Goal: Register for event/course

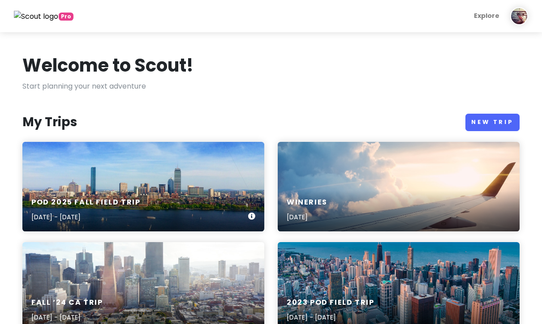
click at [205, 205] on div "POD 2025 fall field trip [DATE] - [DATE]" at bounding box center [143, 210] width 242 height 43
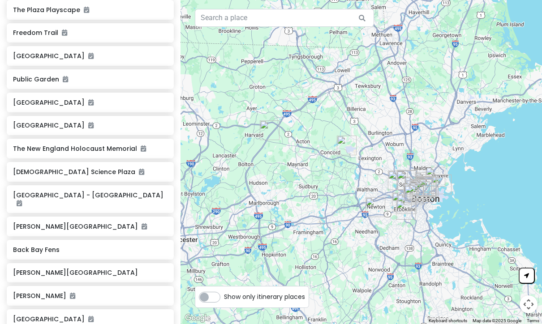
scroll to position [308, 0]
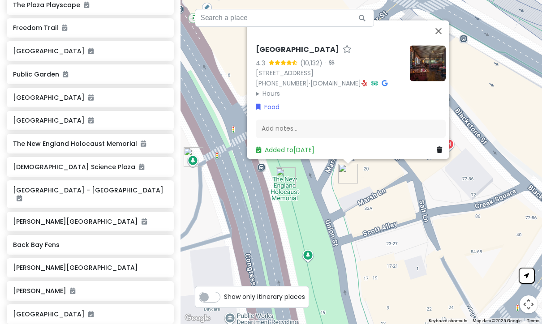
click at [425, 66] on img at bounding box center [428, 63] width 36 height 36
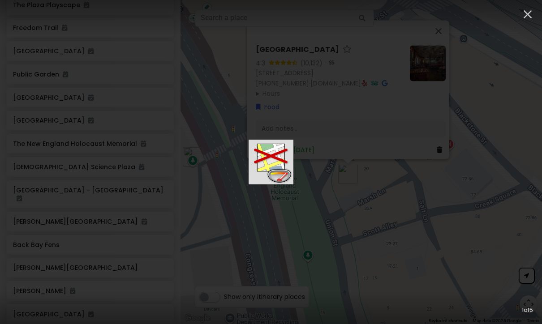
click at [293, 141] on img at bounding box center [270, 162] width 45 height 45
click at [530, 18] on icon "button" at bounding box center [527, 14] width 14 height 14
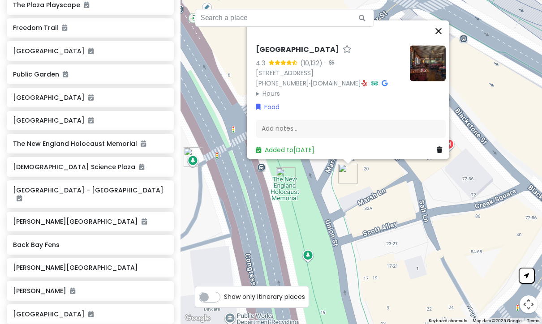
click at [437, 39] on button "Close" at bounding box center [437, 30] width 21 height 21
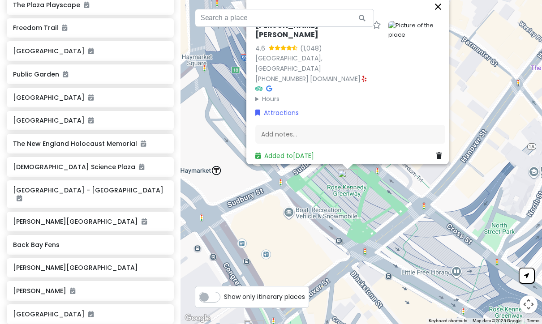
click at [445, 17] on button "Close" at bounding box center [437, 6] width 21 height 21
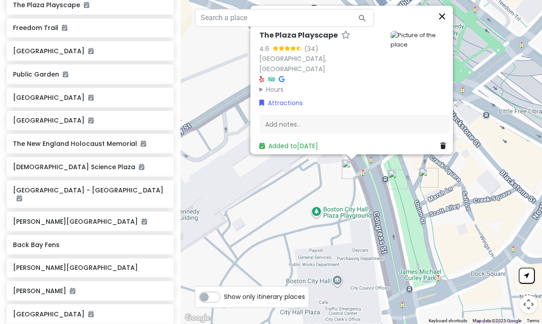
click at [445, 27] on button "Close" at bounding box center [441, 16] width 21 height 21
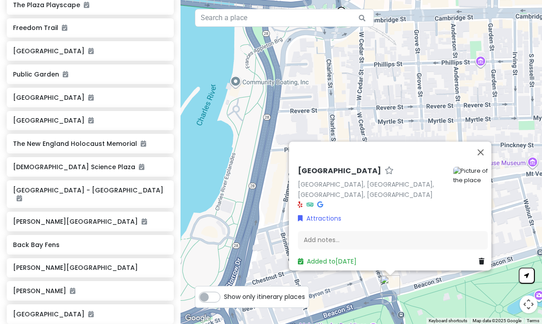
click at [318, 176] on h6 "[GEOGRAPHIC_DATA]" at bounding box center [339, 171] width 83 height 9
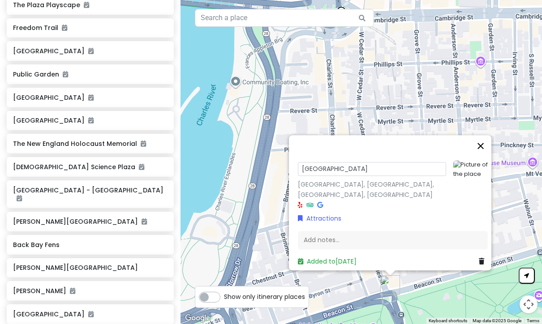
click at [486, 157] on button "Close" at bounding box center [480, 145] width 21 height 21
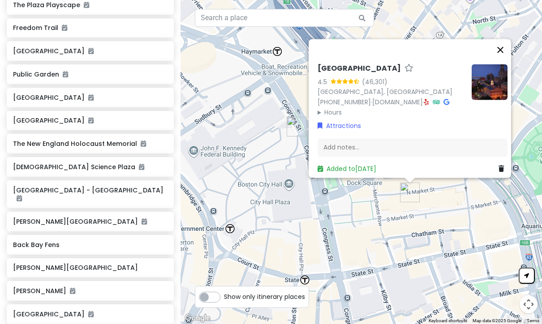
click at [506, 50] on button "Close" at bounding box center [499, 49] width 21 height 21
